Goal: Information Seeking & Learning: Learn about a topic

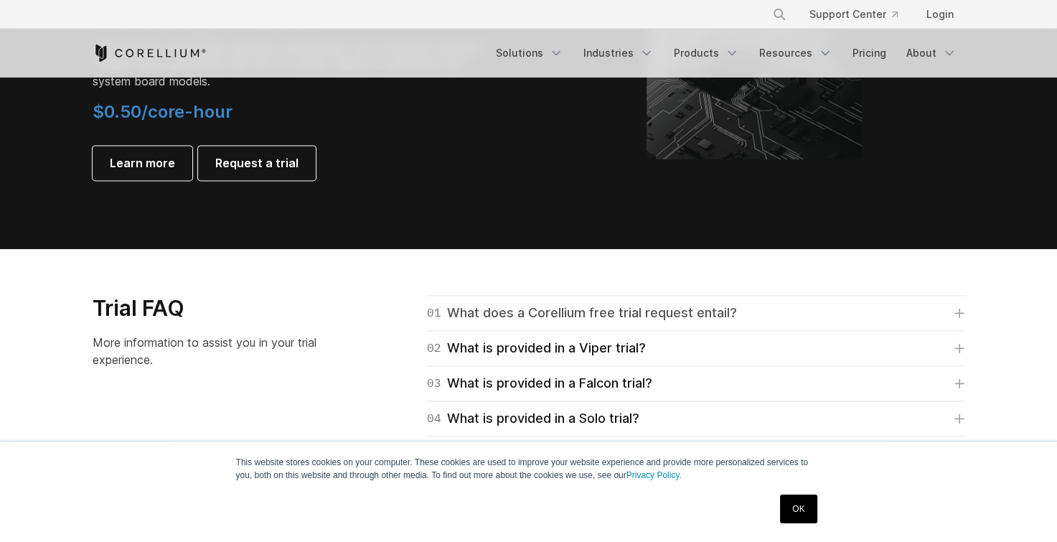
click at [482, 316] on div "01 What does a Corellium free trial request entail?" at bounding box center [582, 313] width 310 height 20
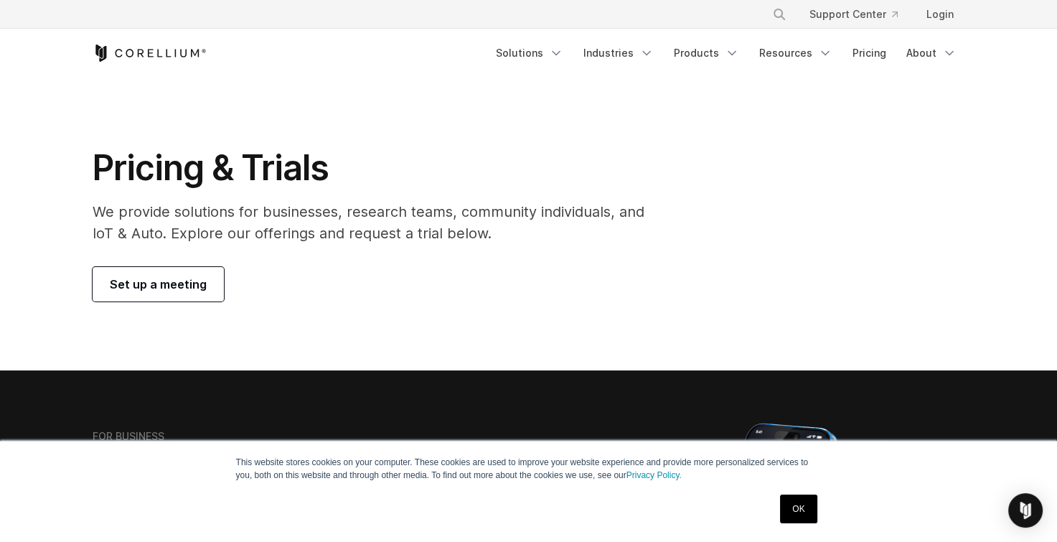
click at [146, 60] on icon "Corellium Home" at bounding box center [150, 52] width 114 height 17
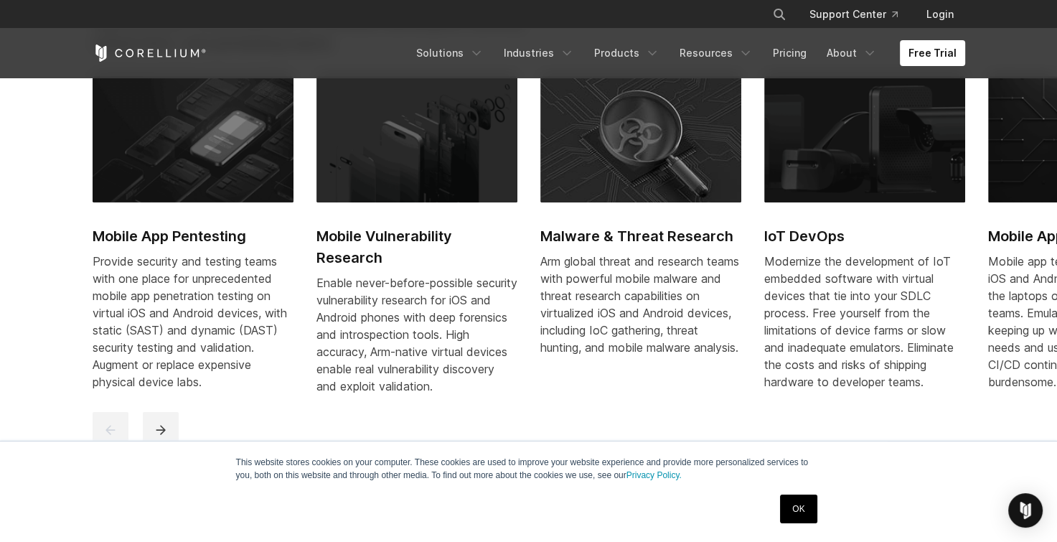
scroll to position [646, 0]
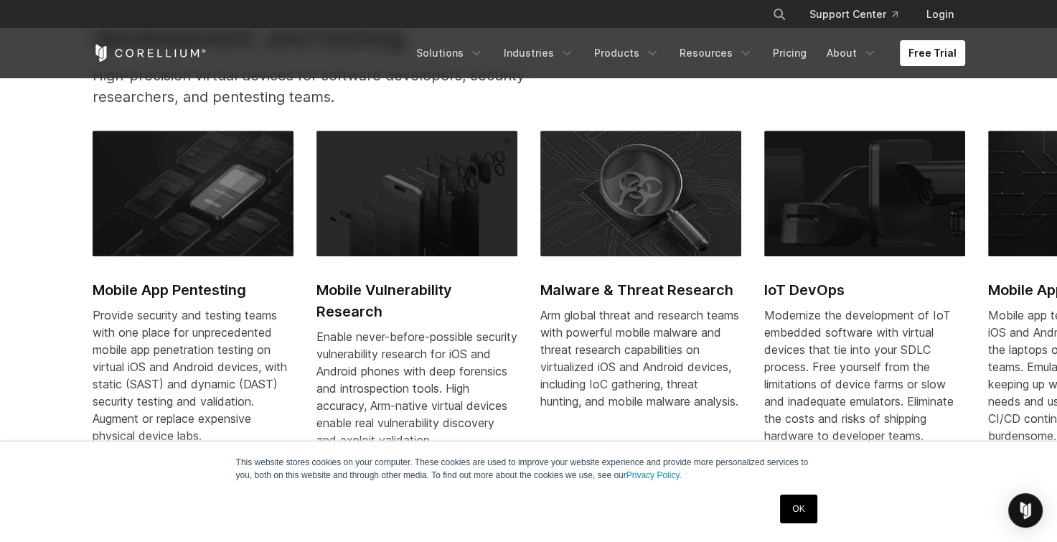
drag, startPoint x: 883, startPoint y: 258, endPoint x: 543, endPoint y: 270, distance: 340.4
click at [481, 283] on div "Mobile App Pentesting Provide security and testing teams with one place for unp…" at bounding box center [876, 298] width 1567 height 334
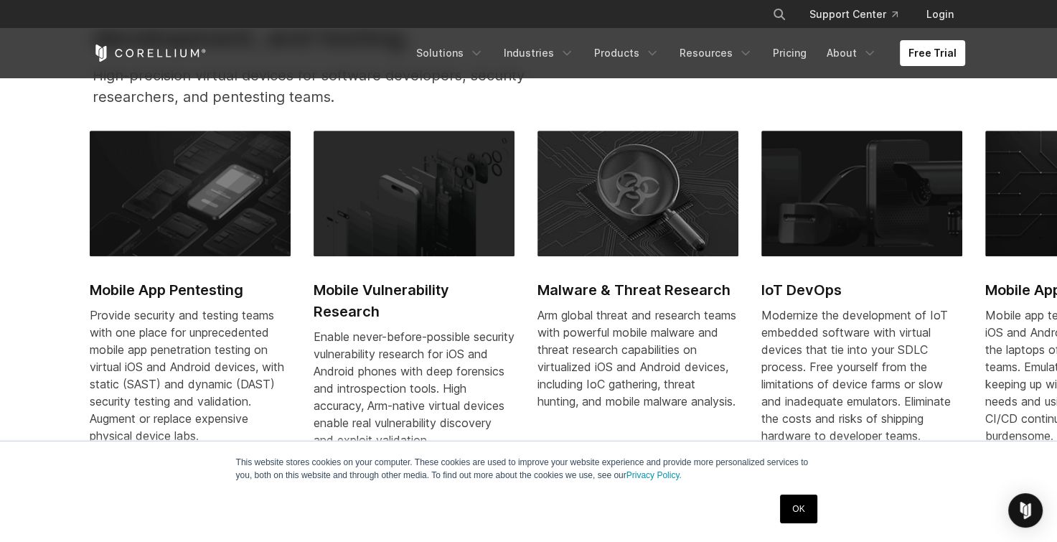
drag, startPoint x: 685, startPoint y: 267, endPoint x: 395, endPoint y: 280, distance: 290.2
click at [393, 281] on div "Mobile App Pentesting Provide security and testing teams with one place for unp…" at bounding box center [873, 298] width 1567 height 334
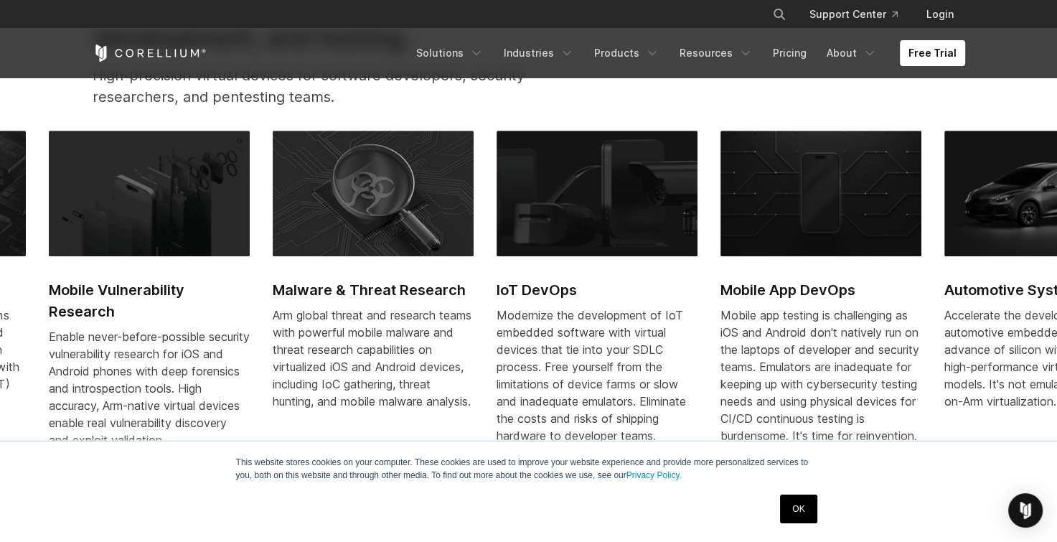
drag, startPoint x: 847, startPoint y: 281, endPoint x: 329, endPoint y: 281, distance: 518.1
click at [497, 284] on h2 "IoT DevOps" at bounding box center [597, 290] width 201 height 22
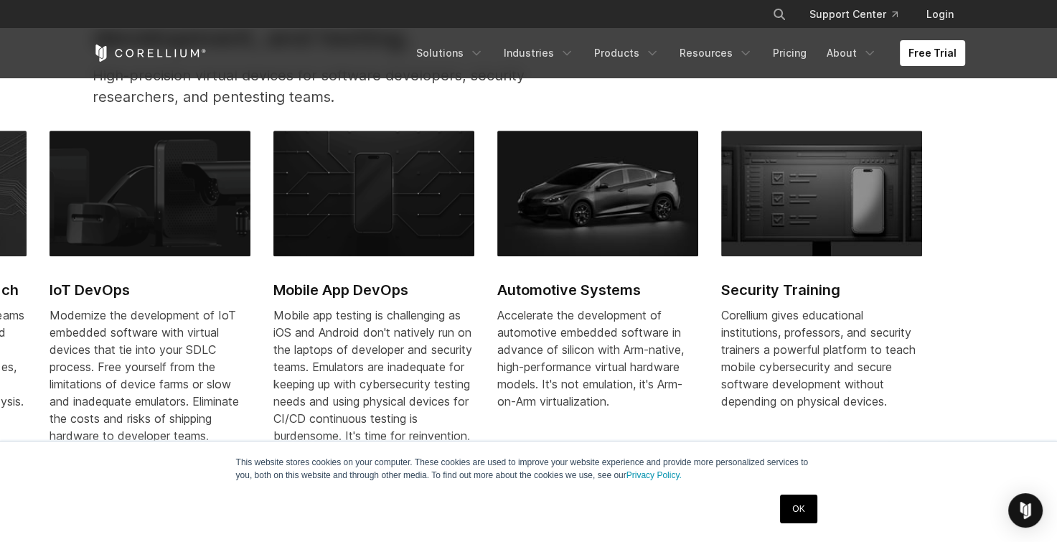
drag, startPoint x: 962, startPoint y: 294, endPoint x: 339, endPoint y: 265, distance: 624.3
click at [339, 265] on div "Mobile App Pentesting Provide security and testing teams with one place for unp…" at bounding box center [161, 298] width 1567 height 334
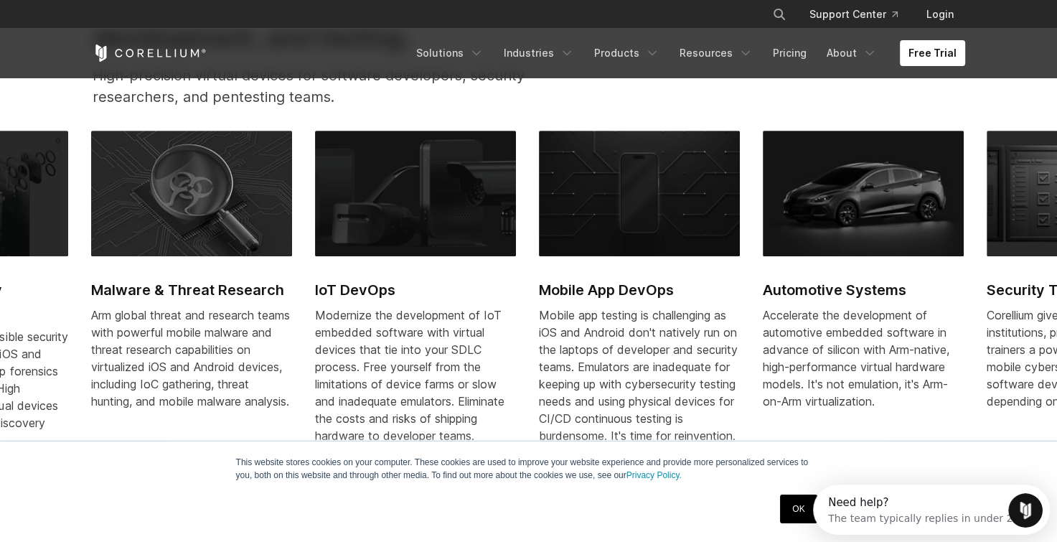
scroll to position [0, 0]
drag, startPoint x: 829, startPoint y: 314, endPoint x: 273, endPoint y: 279, distance: 556.6
click at [273, 279] on div "Mobile App Pentesting Provide security and testing teams with one place for unp…" at bounding box center [426, 298] width 1567 height 334
drag, startPoint x: 517, startPoint y: 276, endPoint x: 501, endPoint y: 251, distance: 30.1
click at [384, 264] on div "Mobile App Pentesting Provide security and testing teams with one place for unp…" at bounding box center [426, 298] width 1567 height 334
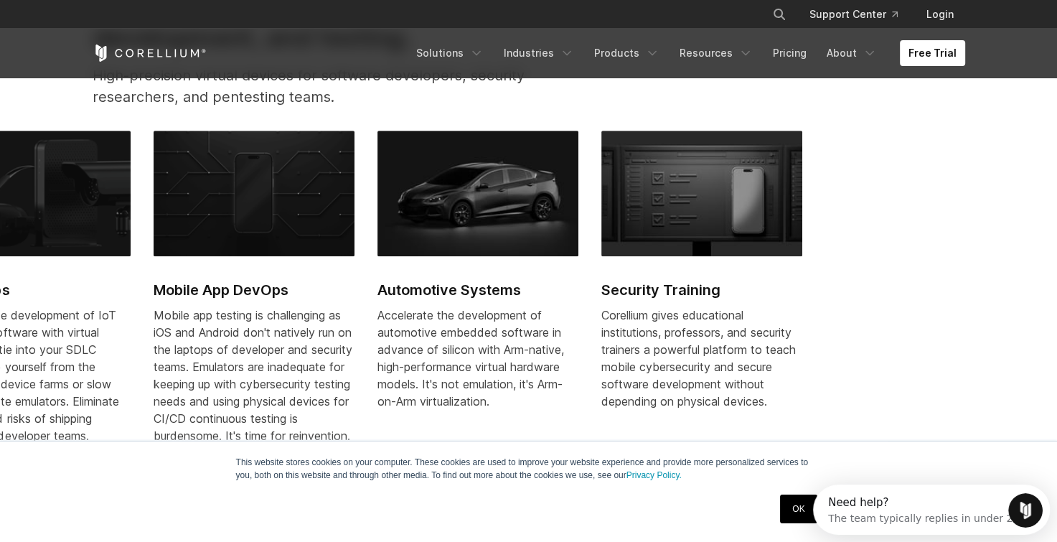
drag, startPoint x: 702, startPoint y: 238, endPoint x: 213, endPoint y: 235, distance: 488.7
click at [213, 235] on img at bounding box center [254, 193] width 201 height 125
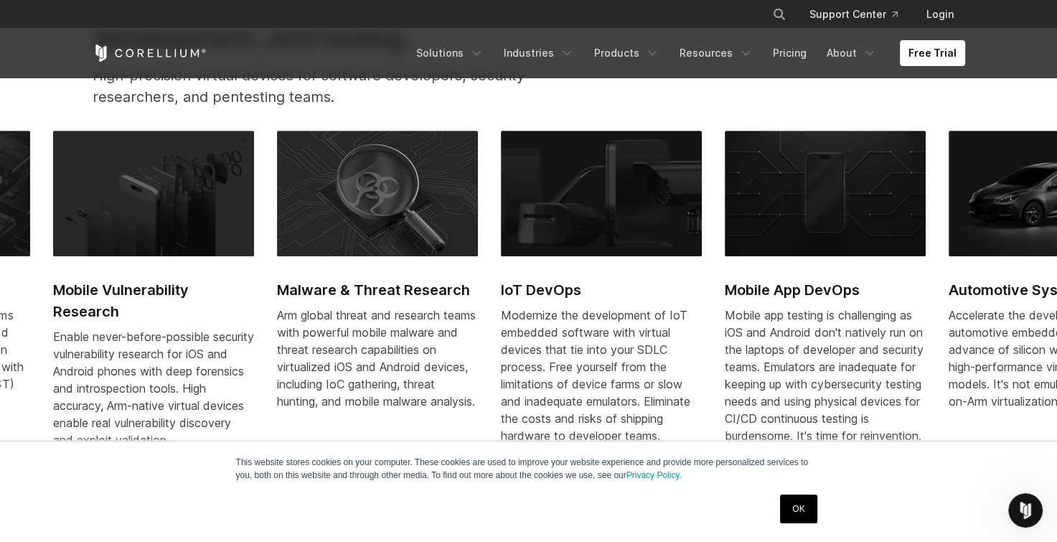
drag, startPoint x: 207, startPoint y: 241, endPoint x: 822, endPoint y: 241, distance: 615.0
click at [702, 241] on img at bounding box center [601, 193] width 201 height 125
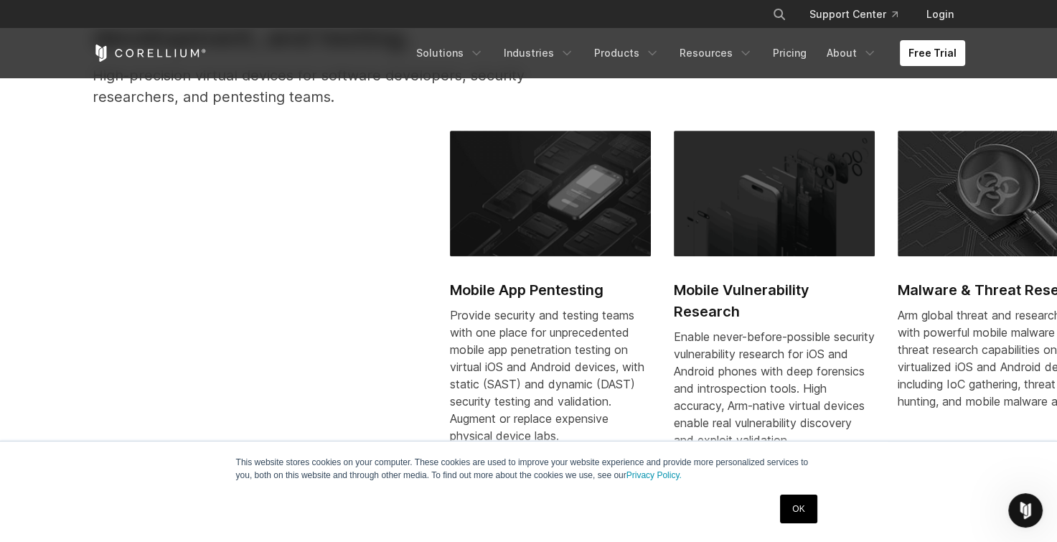
drag, startPoint x: 173, startPoint y: 169, endPoint x: 947, endPoint y: 183, distance: 774.5
click at [978, 172] on img at bounding box center [998, 193] width 201 height 125
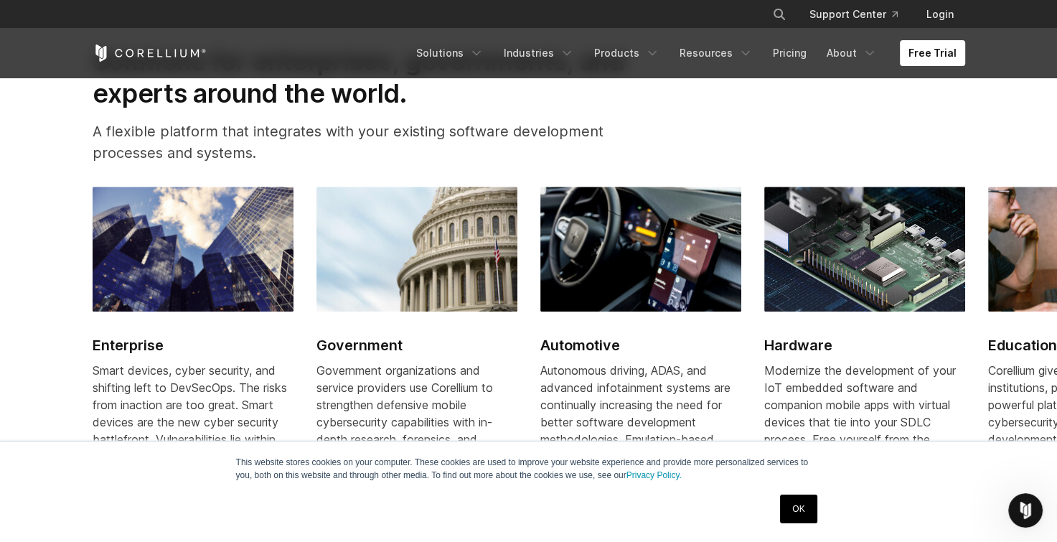
scroll to position [1722, 0]
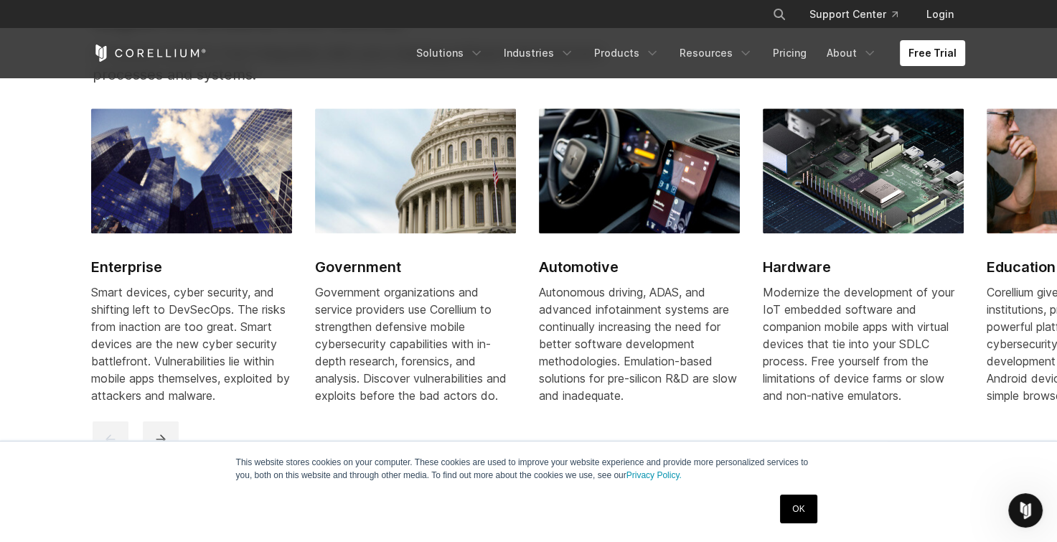
drag, startPoint x: 759, startPoint y: 188, endPoint x: 414, endPoint y: 201, distance: 345.4
click at [425, 207] on div "Enterprise Smart devices, cyber security, and shifting left to DevSecOps. The r…" at bounding box center [762, 264] width 1343 height 313
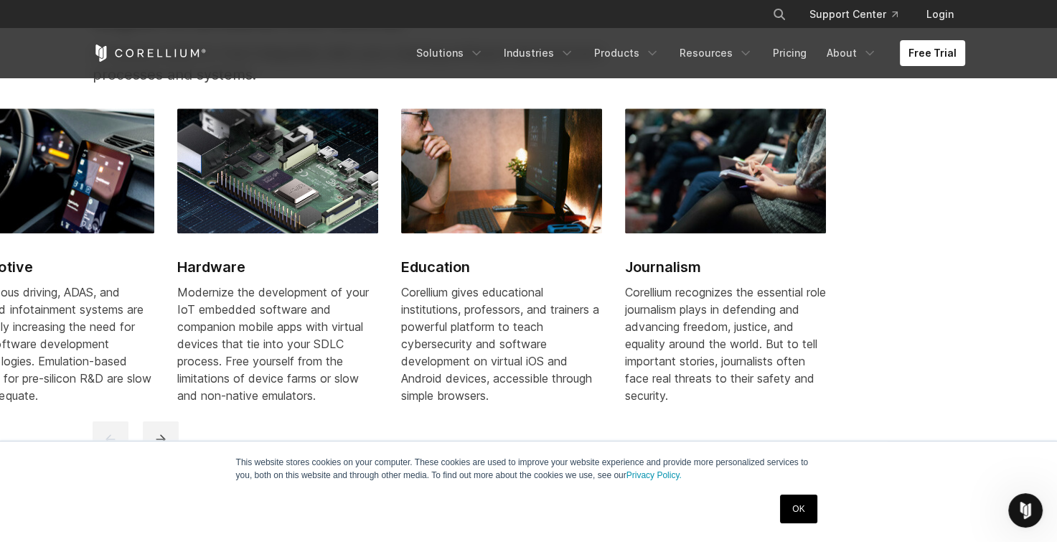
drag, startPoint x: 921, startPoint y: 205, endPoint x: 366, endPoint y: 201, distance: 555.5
click at [366, 201] on img at bounding box center [277, 170] width 201 height 125
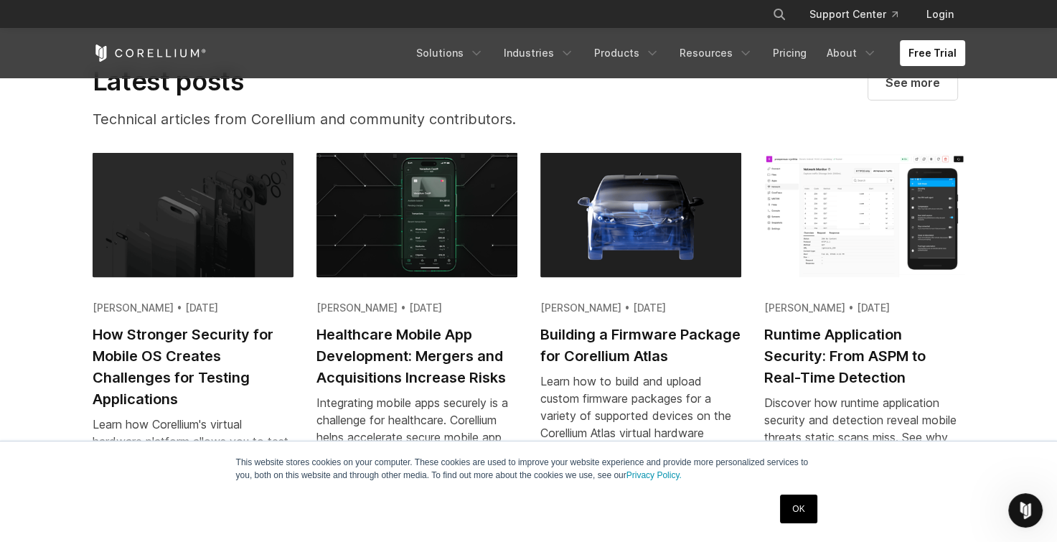
scroll to position [2799, 0]
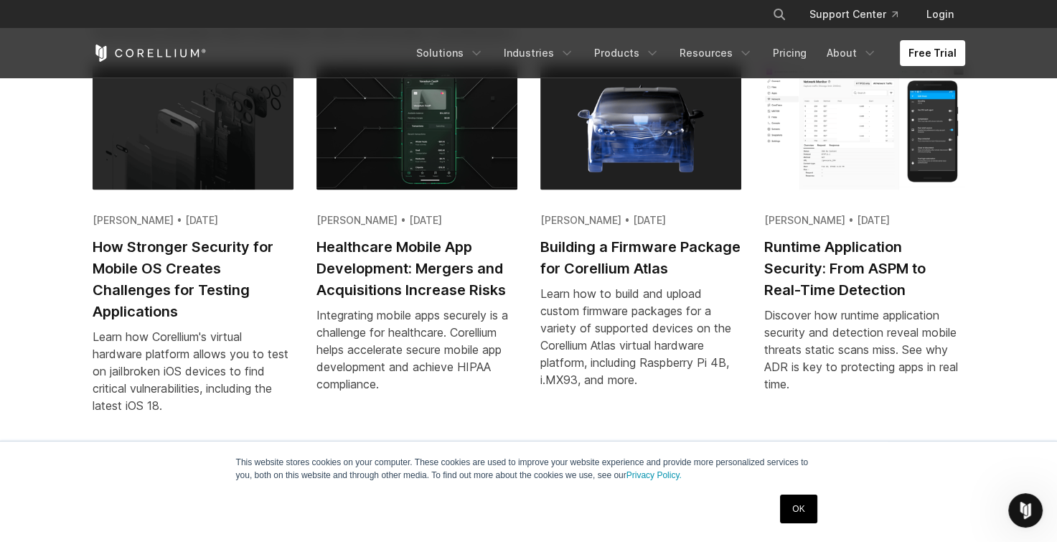
drag, startPoint x: 647, startPoint y: 237, endPoint x: 443, endPoint y: 230, distance: 203.9
click at [419, 238] on div "[PERSON_NAME] • [DATE] How Stronger Security for Mobile OS Creates Challenges f…" at bounding box center [541, 248] width 896 height 366
drag, startPoint x: 837, startPoint y: 204, endPoint x: 488, endPoint y: 200, distance: 348.8
click at [514, 191] on div "[PERSON_NAME] • [DATE] How Stronger Security for Mobile OS Creates Challenges f…" at bounding box center [541, 248] width 896 height 366
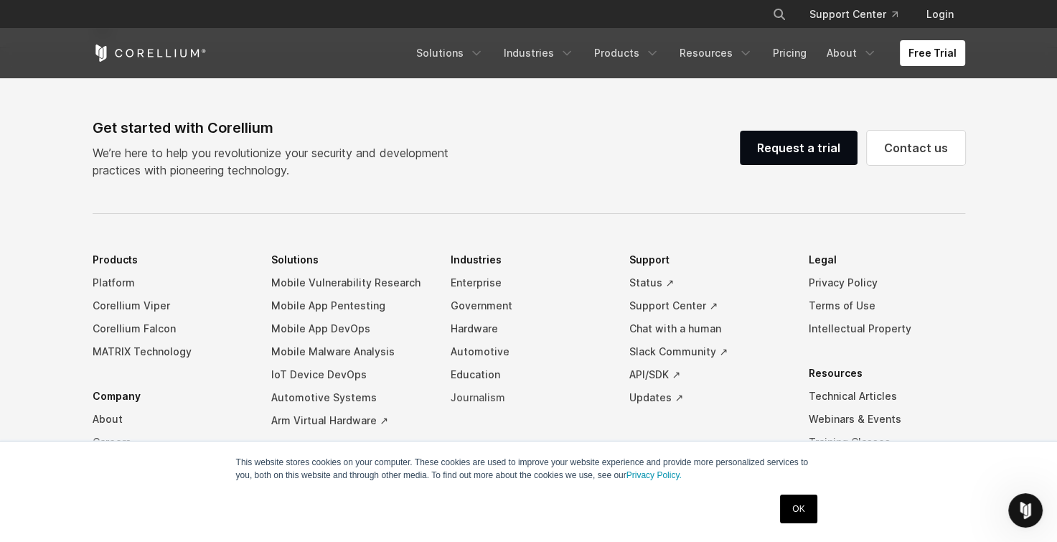
scroll to position [3385, 0]
